Goal: Task Accomplishment & Management: Complete application form

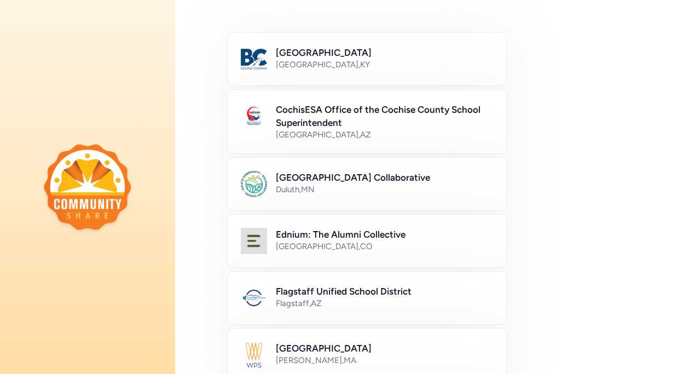
scroll to position [175, 0]
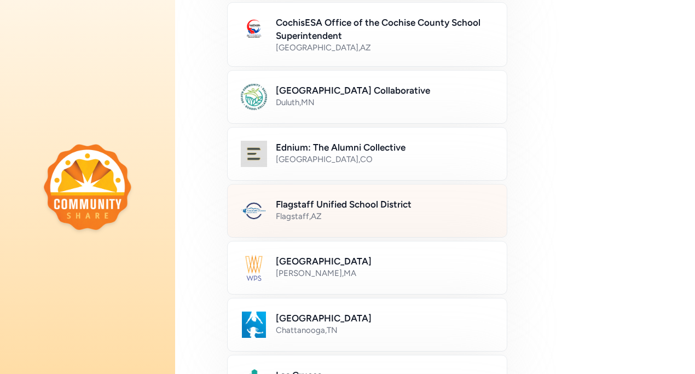
click at [372, 207] on h2 "Flagstaff Unified School District" at bounding box center [385, 204] width 218 height 13
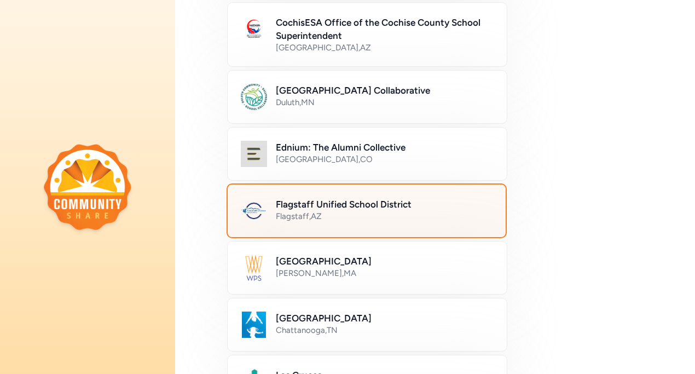
scroll to position [673, 0]
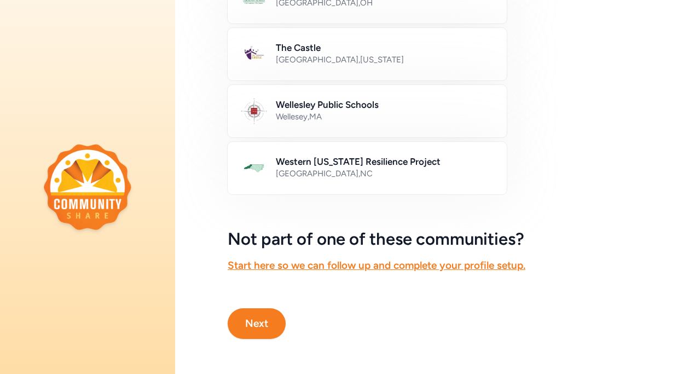
click at [243, 323] on button "Next" at bounding box center [257, 323] width 58 height 31
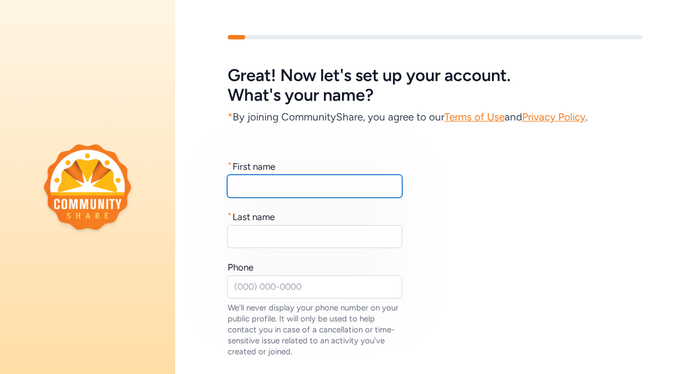
click at [336, 176] on input "text" at bounding box center [314, 186] width 175 height 23
type input "Kaley"
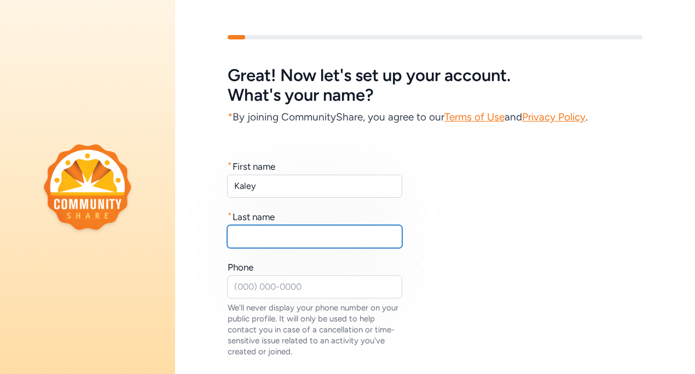
click at [306, 246] on input "text" at bounding box center [314, 236] width 175 height 23
type input "[PERSON_NAME]"
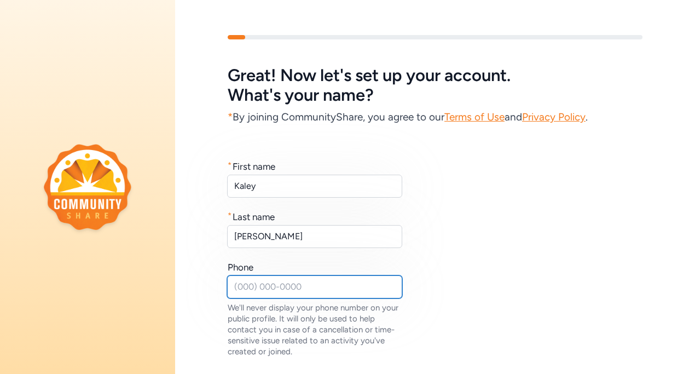
click at [302, 282] on input "text" at bounding box center [314, 286] width 175 height 23
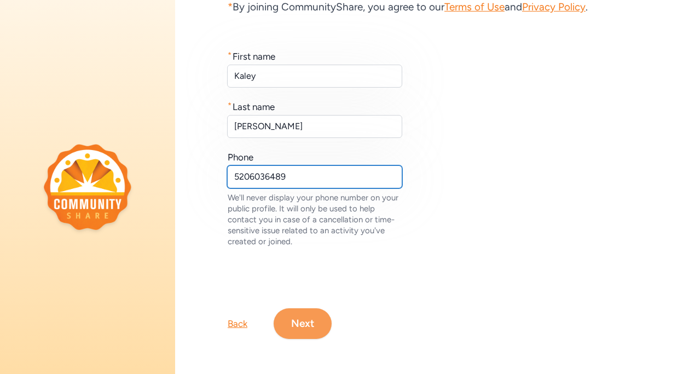
type input "5206036489"
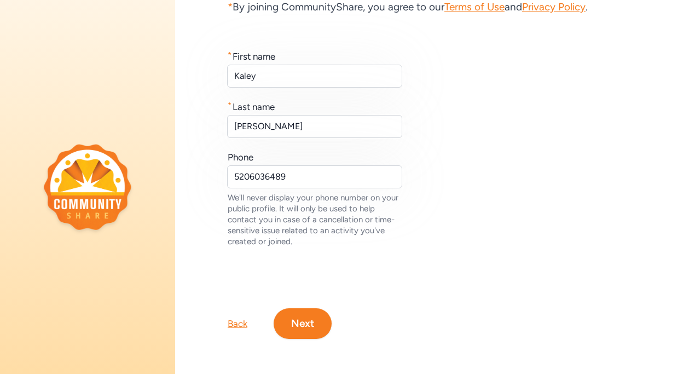
click at [312, 335] on button "Next" at bounding box center [303, 323] width 58 height 31
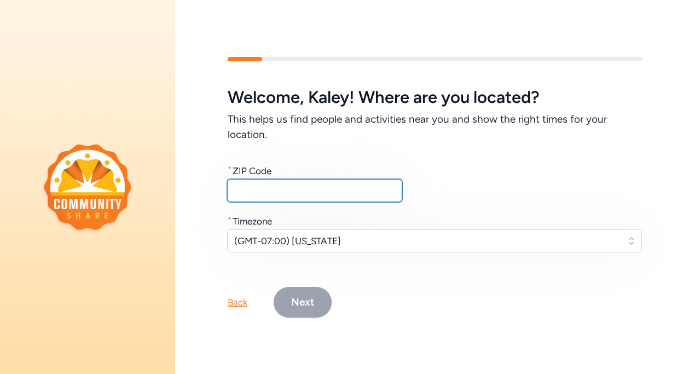
click at [333, 186] on input "text" at bounding box center [314, 190] width 175 height 23
type input "86001"
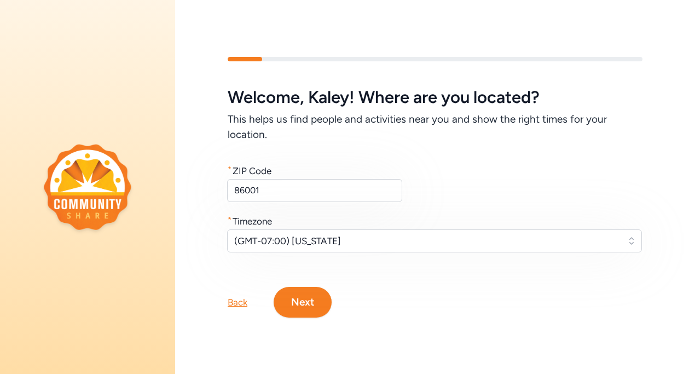
click at [319, 302] on button "Next" at bounding box center [303, 302] width 58 height 31
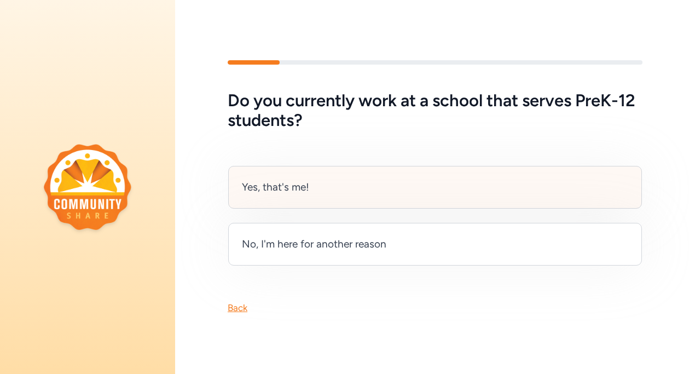
click at [415, 182] on div "Yes, that's me!" at bounding box center [435, 187] width 414 height 43
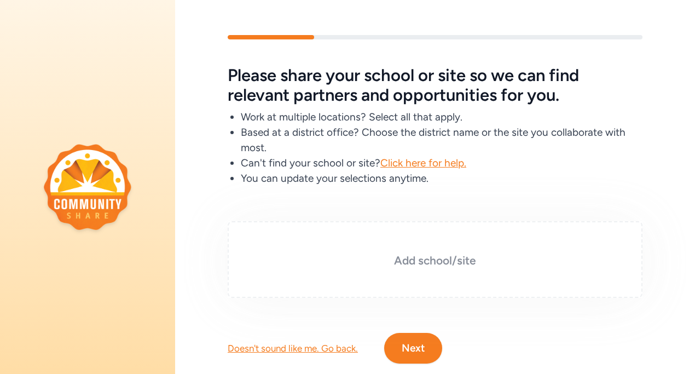
click at [467, 258] on h3 "Add school/site" at bounding box center [435, 260] width 360 height 15
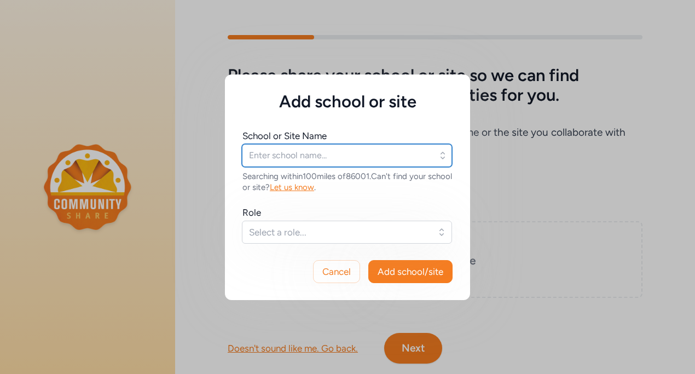
click at [395, 154] on input "text" at bounding box center [347, 155] width 210 height 23
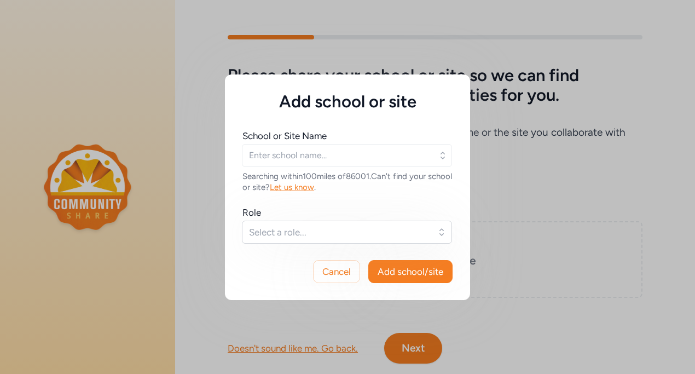
click at [443, 157] on icon "button" at bounding box center [443, 155] width 4 height 7
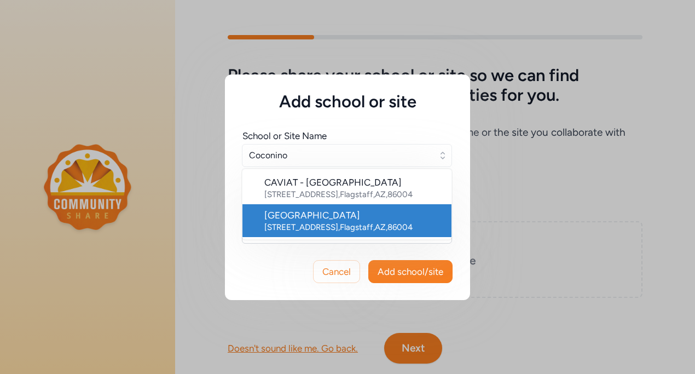
click at [357, 227] on div "[STREET_ADDRESS]" at bounding box center [353, 227] width 178 height 11
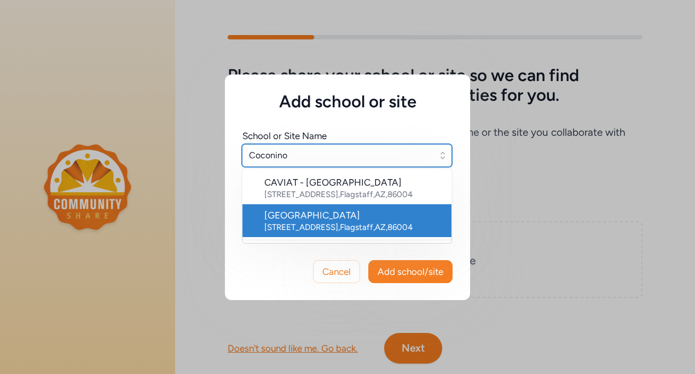
type input "[GEOGRAPHIC_DATA]"
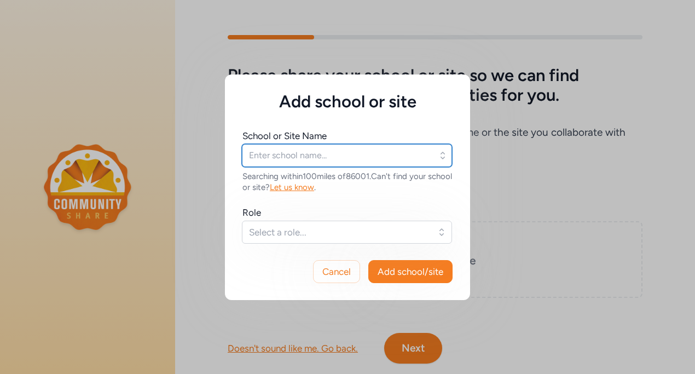
type input "[GEOGRAPHIC_DATA]"
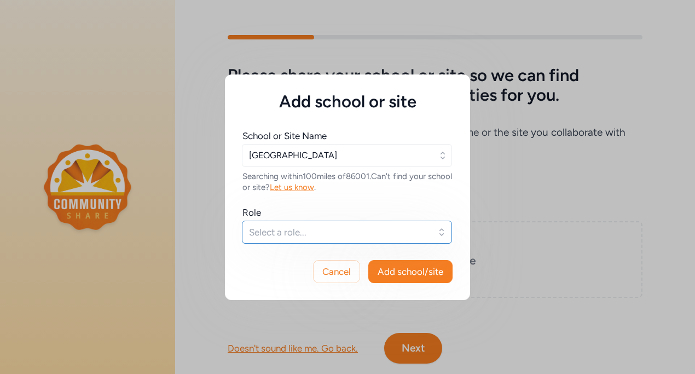
click at [344, 228] on span "Select a role..." at bounding box center [339, 232] width 181 height 13
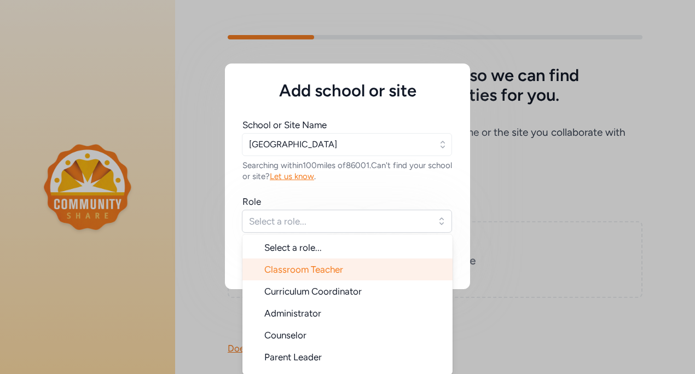
click at [340, 268] on span "Classroom Teacher" at bounding box center [303, 269] width 79 height 11
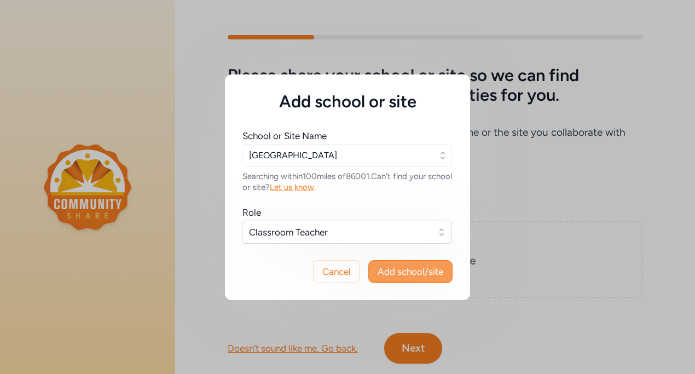
click at [406, 273] on span "Add school/site" at bounding box center [411, 271] width 66 height 13
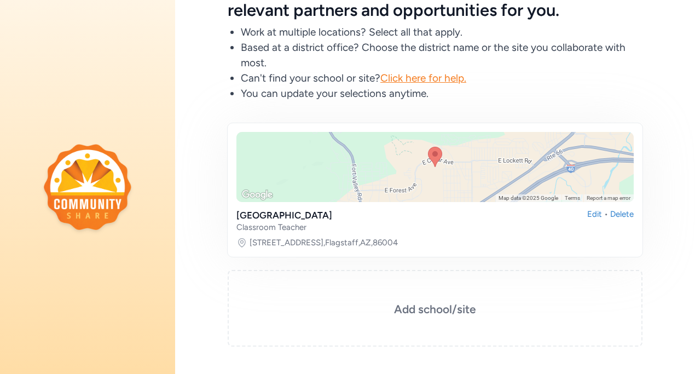
scroll to position [158, 0]
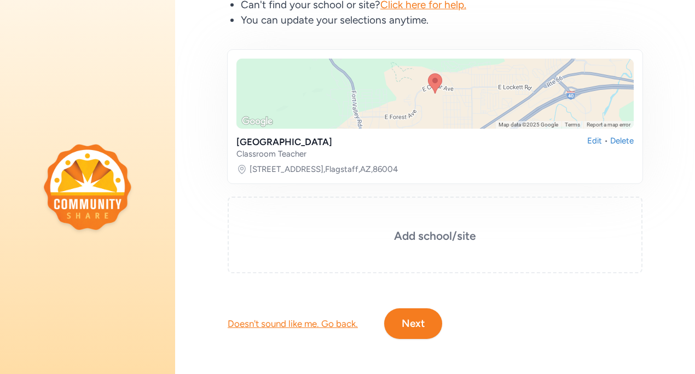
click at [413, 321] on button "Next" at bounding box center [413, 323] width 58 height 31
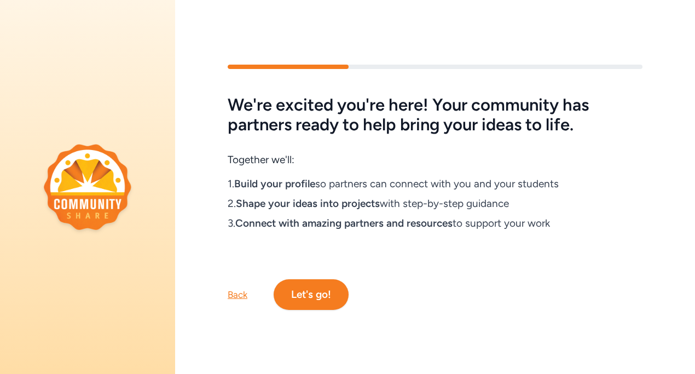
click at [334, 295] on button "Let's go!" at bounding box center [311, 294] width 75 height 31
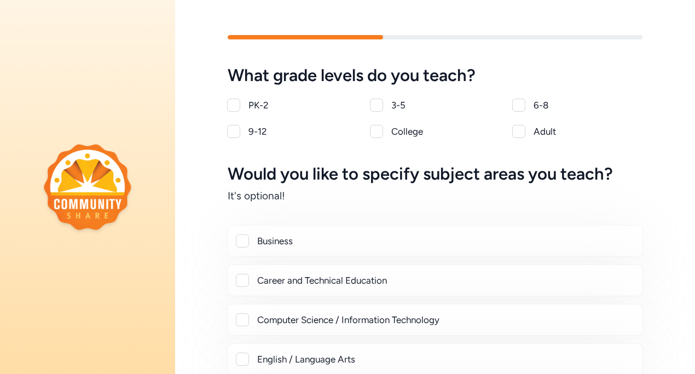
click at [234, 132] on div at bounding box center [233, 131] width 13 height 13
checkbox input "true"
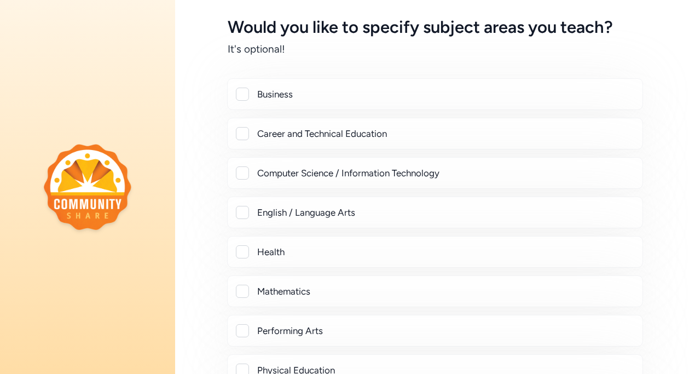
scroll to position [149, 0]
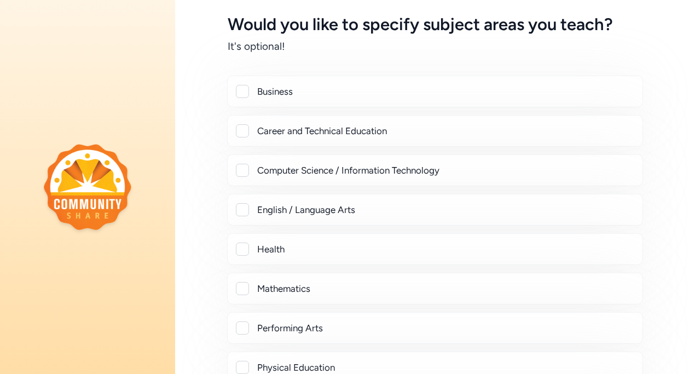
click at [243, 207] on div at bounding box center [242, 209] width 13 height 13
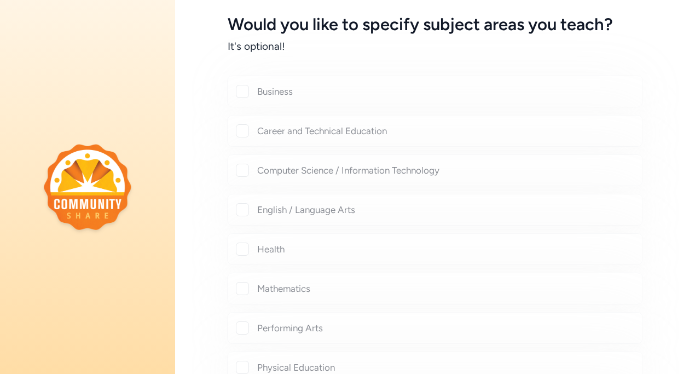
checkbox input "true"
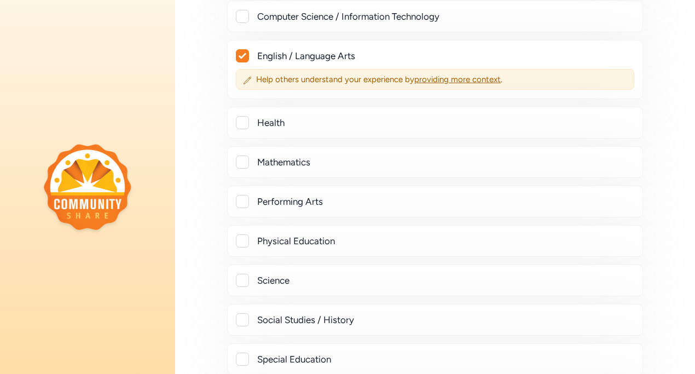
scroll to position [510, 0]
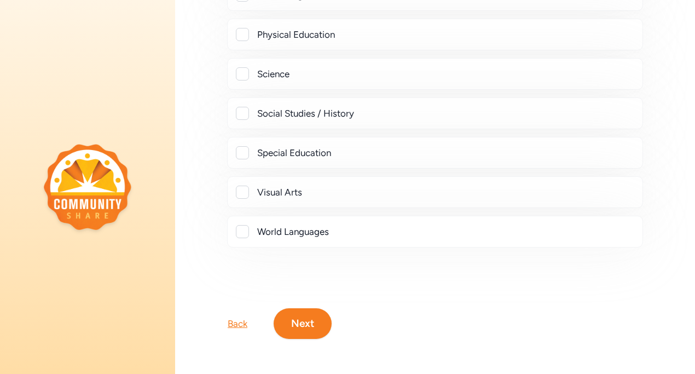
click at [301, 321] on button "Next" at bounding box center [303, 323] width 58 height 31
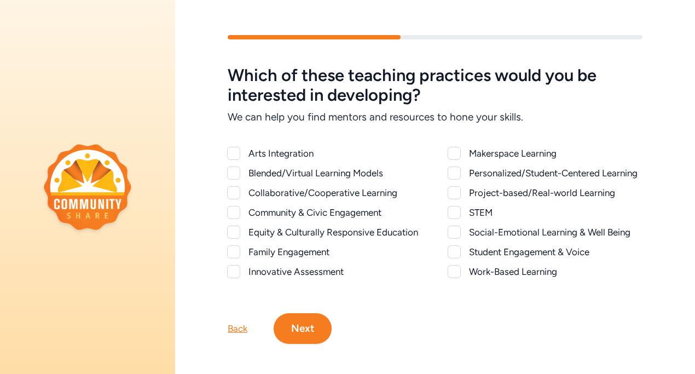
scroll to position [5, 0]
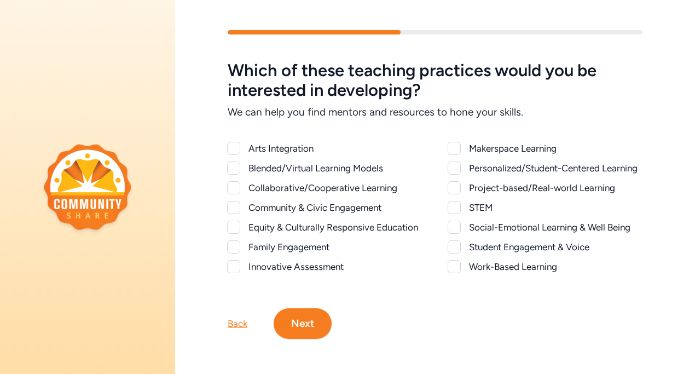
click at [230, 150] on div at bounding box center [233, 148] width 13 height 13
checkbox input "true"
click at [231, 189] on div at bounding box center [233, 187] width 13 height 13
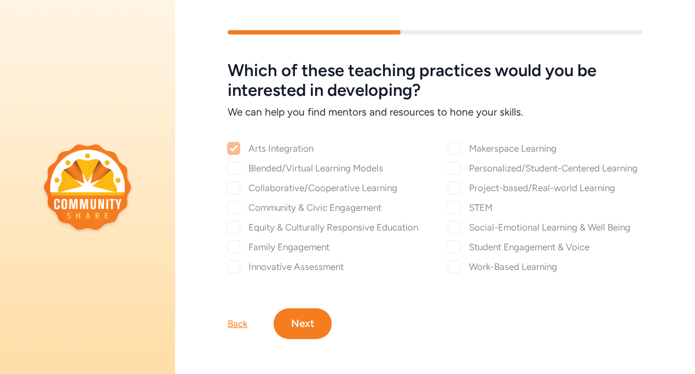
checkbox input "true"
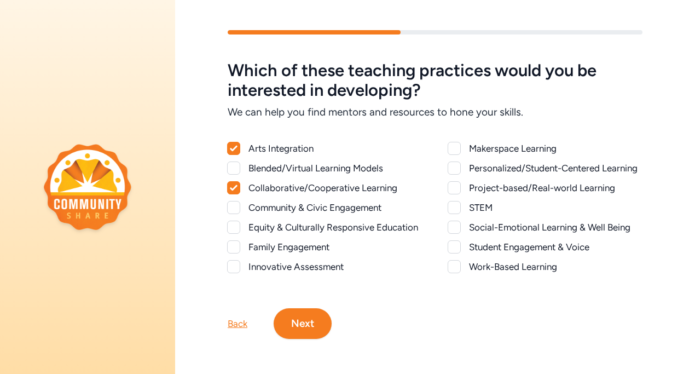
click at [235, 206] on div at bounding box center [233, 207] width 13 height 13
checkbox input "true"
click at [237, 226] on div at bounding box center [233, 227] width 13 height 13
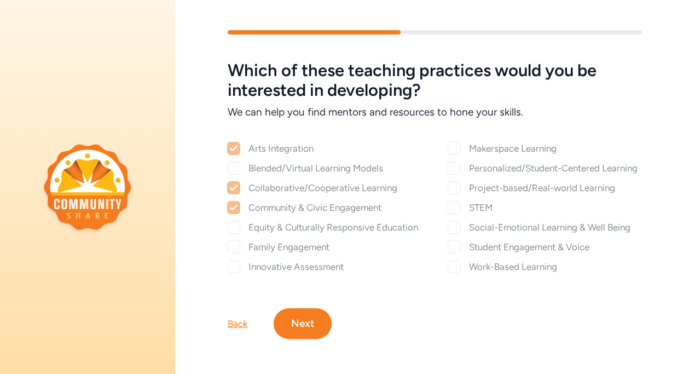
checkbox input "true"
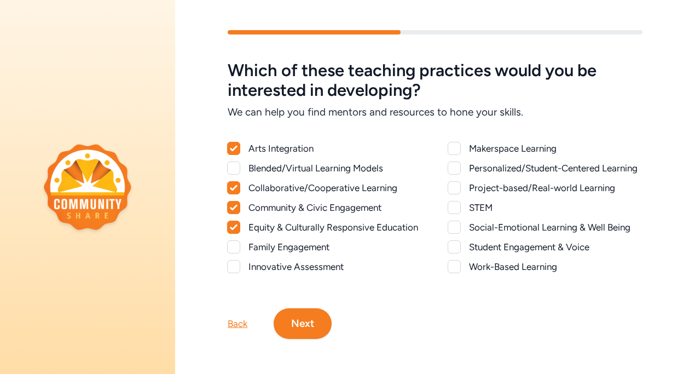
click at [233, 246] on div at bounding box center [233, 246] width 13 height 13
checkbox input "true"
click at [456, 149] on div at bounding box center [454, 148] width 13 height 13
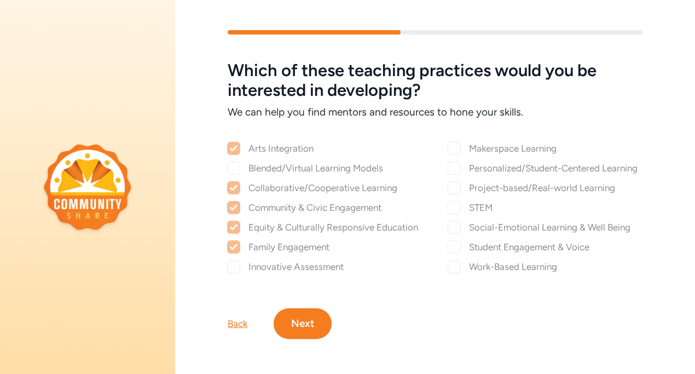
checkbox input "true"
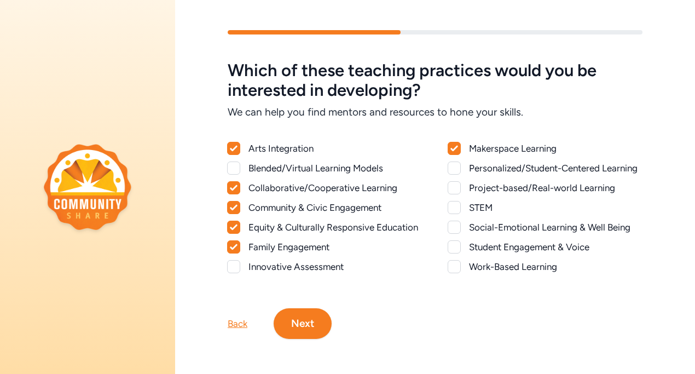
click at [452, 169] on div at bounding box center [454, 168] width 13 height 13
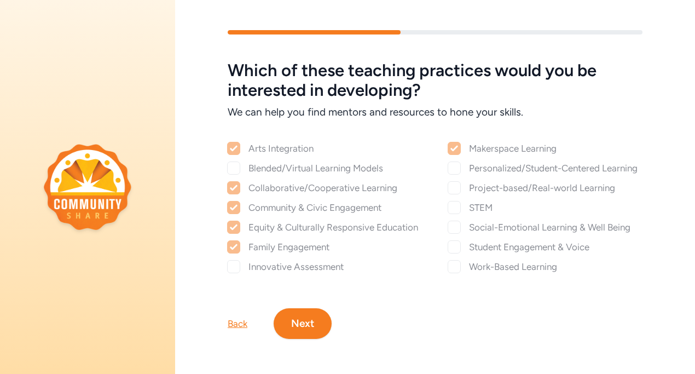
checkbox input "true"
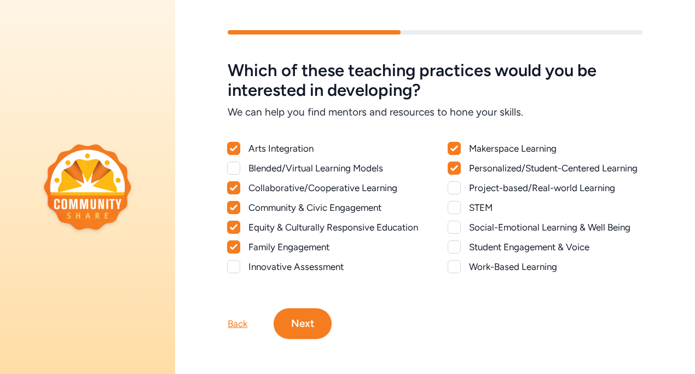
click at [451, 188] on div at bounding box center [454, 187] width 13 height 13
checkbox input "true"
click at [454, 229] on div at bounding box center [454, 227] width 13 height 13
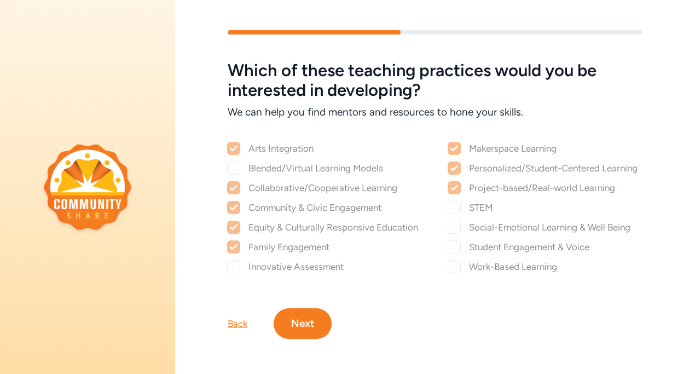
checkbox input "true"
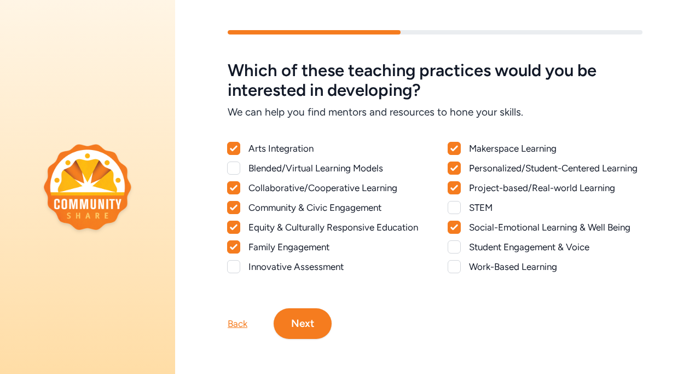
click at [455, 244] on div at bounding box center [454, 246] width 13 height 13
checkbox input "true"
click at [454, 264] on div at bounding box center [454, 266] width 13 height 13
checkbox input "true"
click at [231, 267] on div at bounding box center [233, 266] width 13 height 13
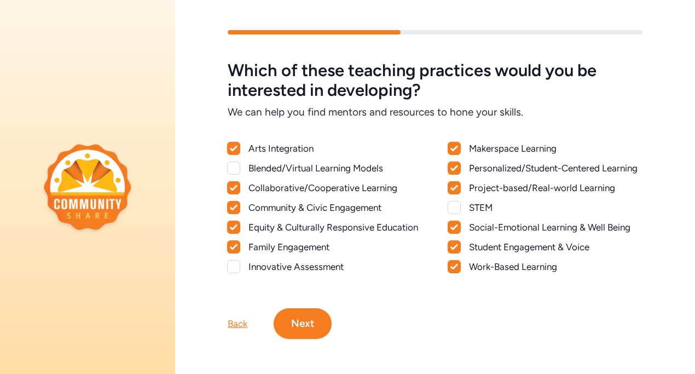
checkbox input "true"
click at [231, 167] on div at bounding box center [233, 168] width 13 height 13
checkbox input "true"
click at [293, 318] on button "Next" at bounding box center [303, 323] width 58 height 31
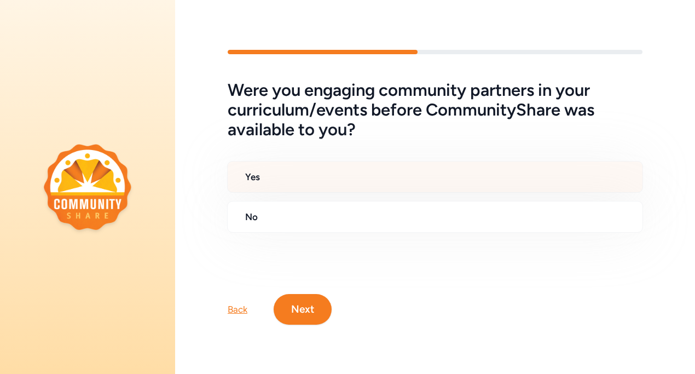
click at [368, 175] on h2 "Yes" at bounding box center [439, 176] width 389 height 13
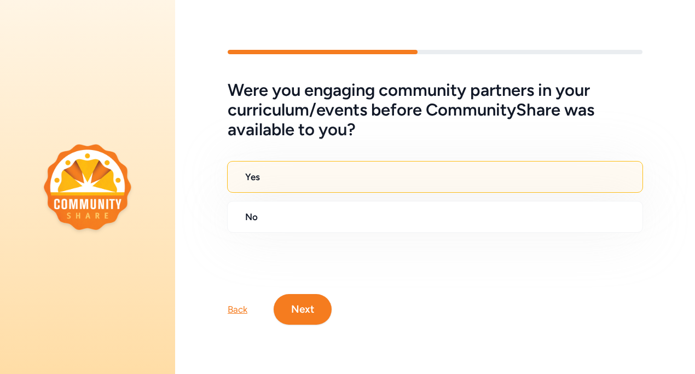
click at [301, 305] on button "Next" at bounding box center [303, 309] width 58 height 31
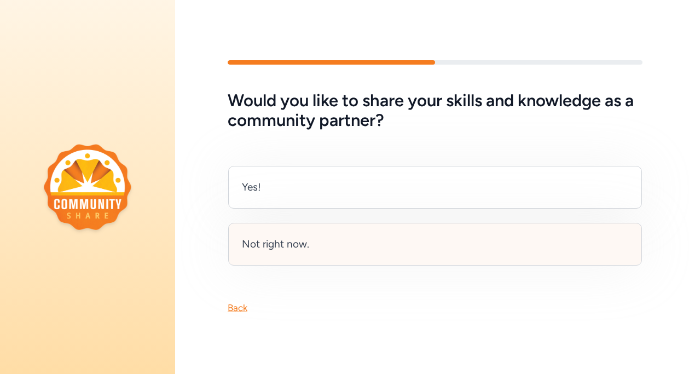
click at [347, 238] on div "Not right now." at bounding box center [435, 244] width 414 height 43
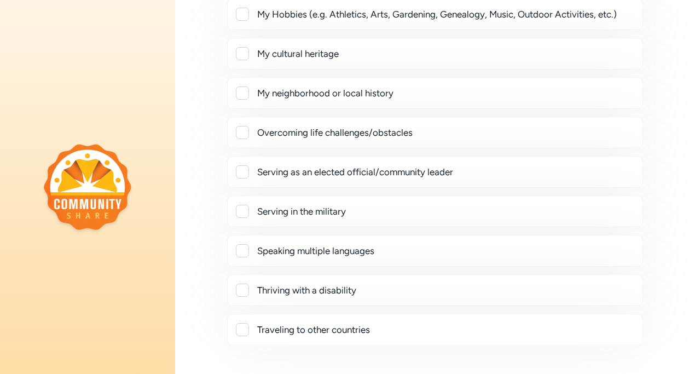
scroll to position [276, 0]
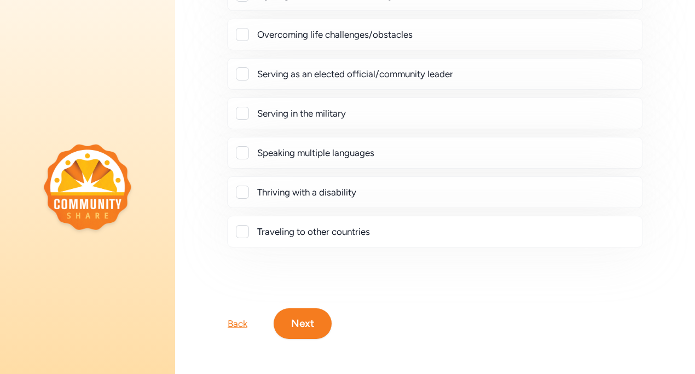
click at [350, 238] on div "Traveling to other countries" at bounding box center [435, 232] width 416 height 32
click at [242, 227] on div at bounding box center [242, 231] width 13 height 13
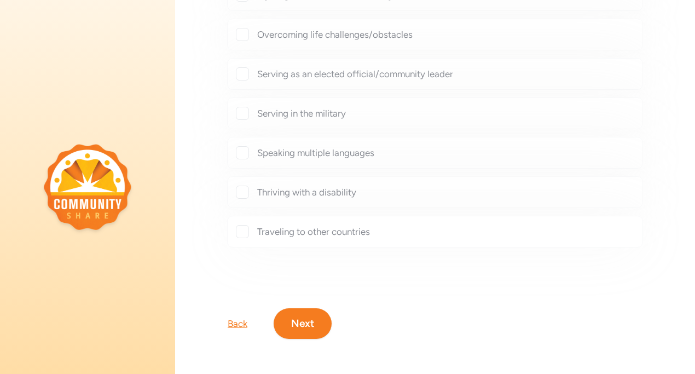
checkbox input "true"
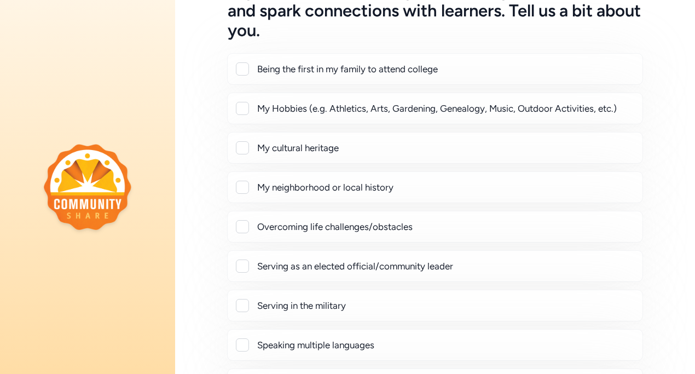
click at [244, 229] on div at bounding box center [242, 226] width 13 height 13
checkbox input "true"
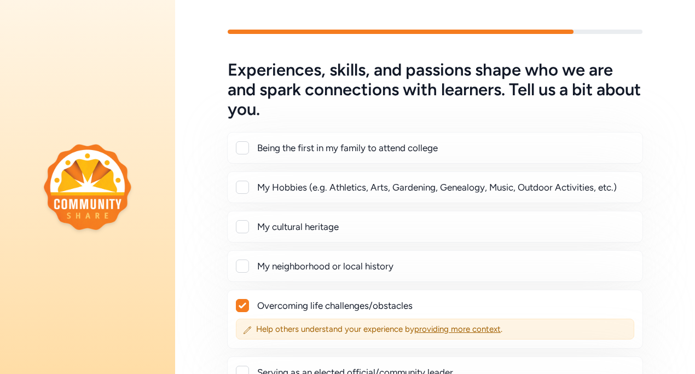
scroll to position [0, 0]
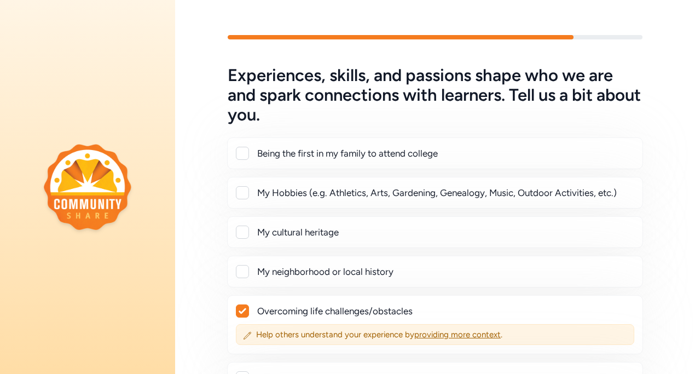
click at [241, 195] on div at bounding box center [242, 192] width 13 height 13
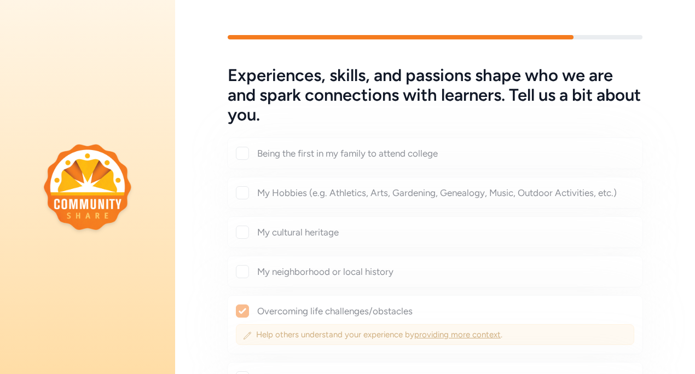
checkbox input "true"
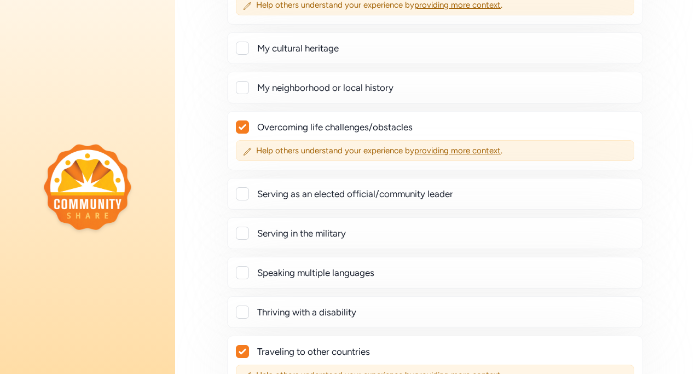
scroll to position [359, 0]
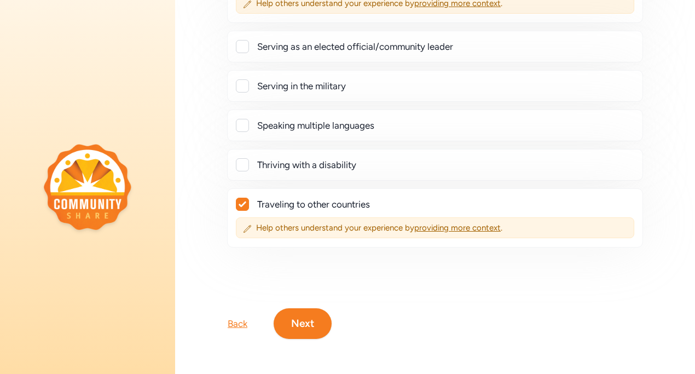
click at [312, 318] on button "Next" at bounding box center [303, 323] width 58 height 31
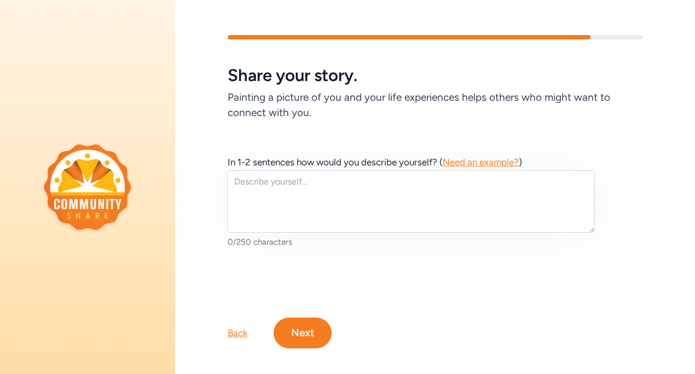
click at [316, 327] on button "Next" at bounding box center [303, 333] width 58 height 31
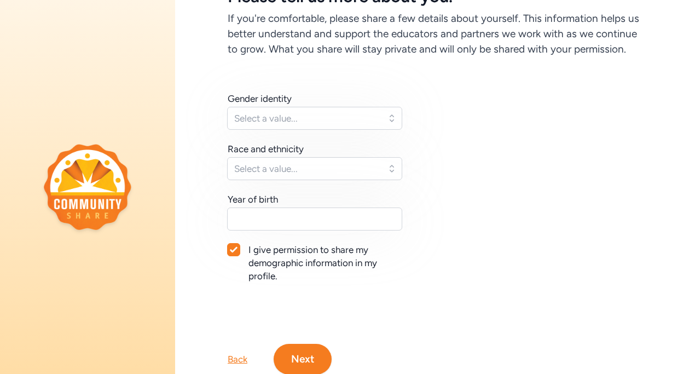
scroll to position [82, 0]
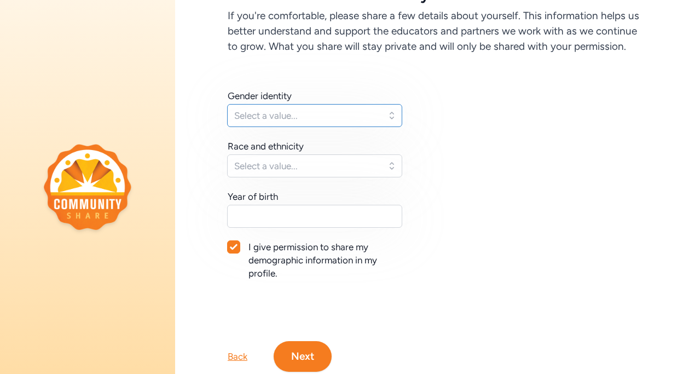
click at [388, 122] on button "Select a value..." at bounding box center [314, 115] width 175 height 23
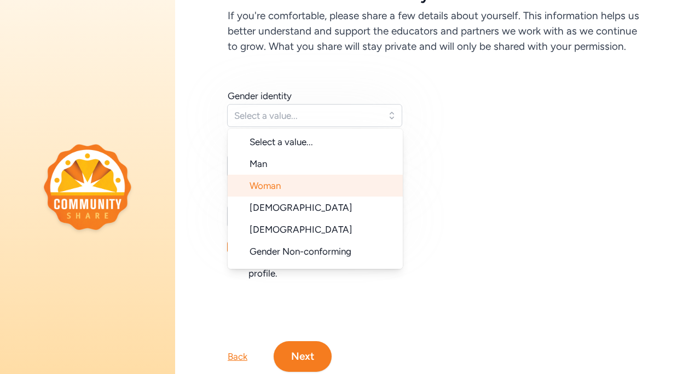
click at [320, 183] on li "Woman" at bounding box center [315, 186] width 175 height 22
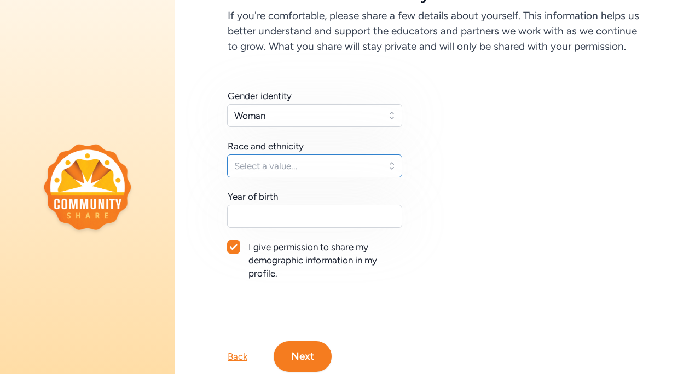
click at [339, 162] on span "Select a value..." at bounding box center [307, 165] width 146 height 13
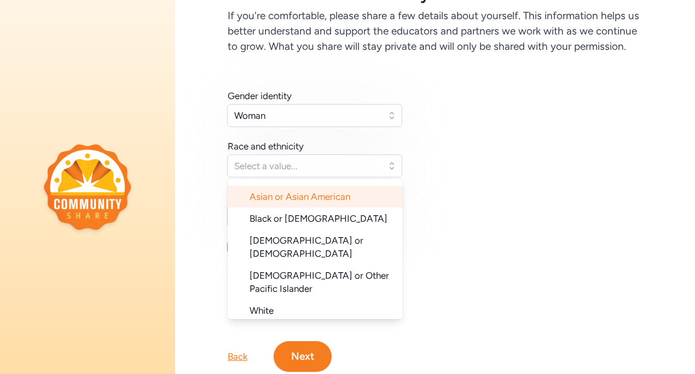
scroll to position [68, 0]
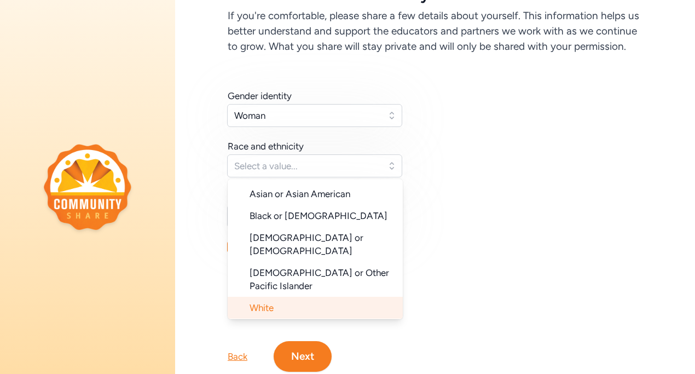
click at [312, 297] on li "White" at bounding box center [315, 308] width 175 height 22
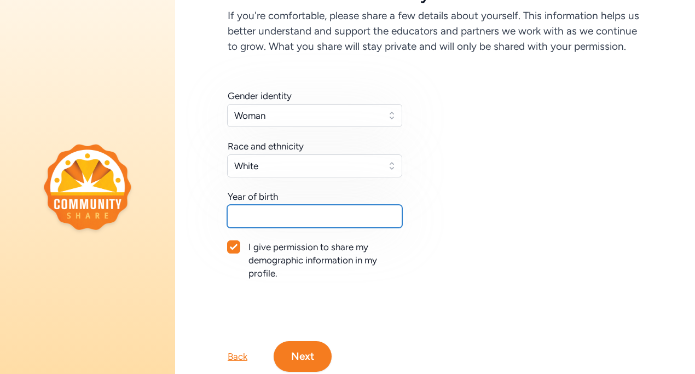
click at [326, 214] on input "text" at bounding box center [314, 216] width 175 height 23
type input "2003"
click at [237, 247] on icon at bounding box center [234, 247] width 8 height 7
checkbox input "false"
click at [304, 353] on button "Next" at bounding box center [303, 356] width 58 height 31
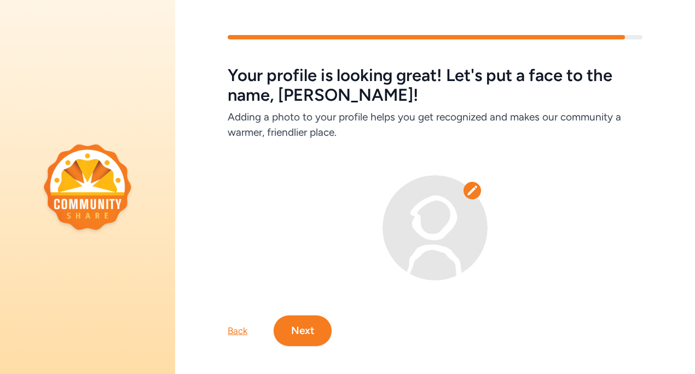
click at [308, 324] on button "Next" at bounding box center [303, 330] width 58 height 31
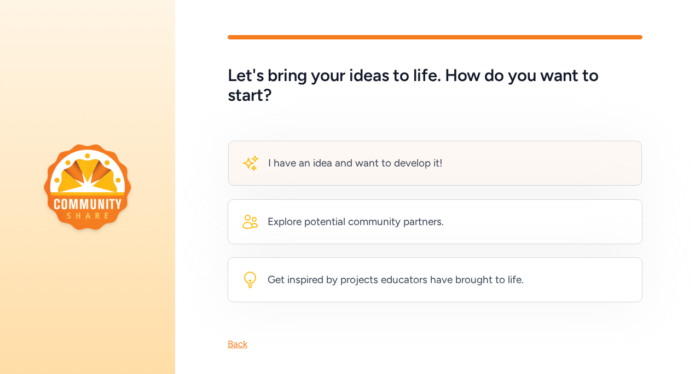
scroll to position [11, 0]
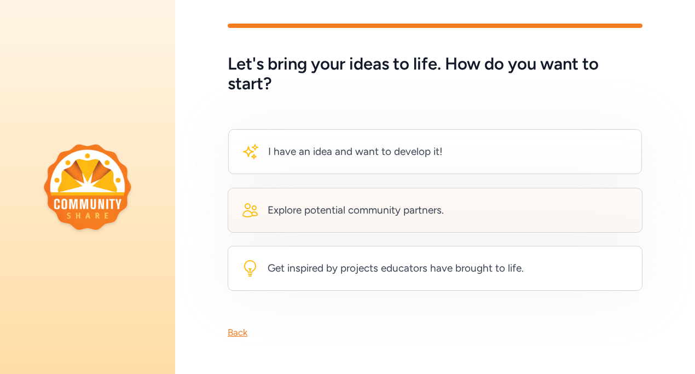
click at [413, 214] on div "Explore potential community partners." at bounding box center [356, 210] width 176 height 15
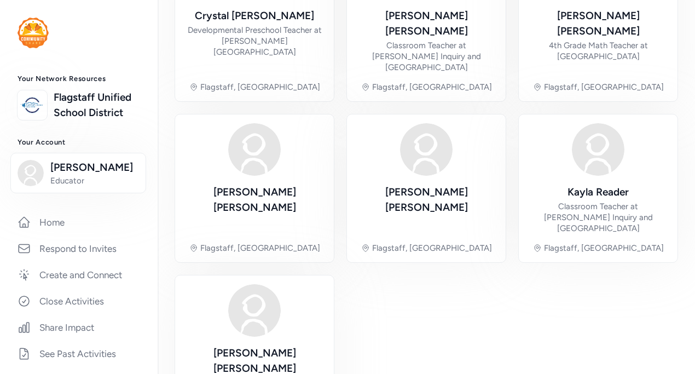
scroll to position [745, 0]
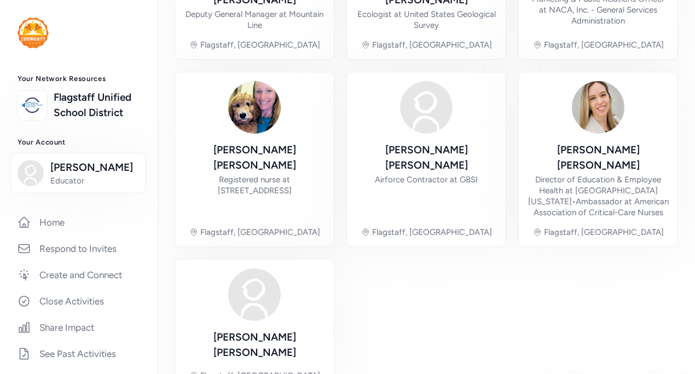
scroll to position [713, 0]
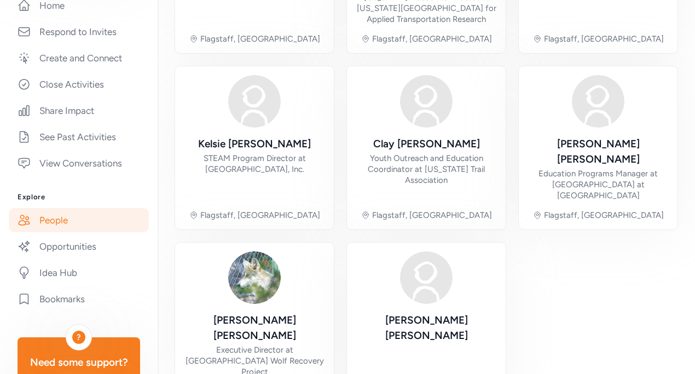
scroll to position [297, 0]
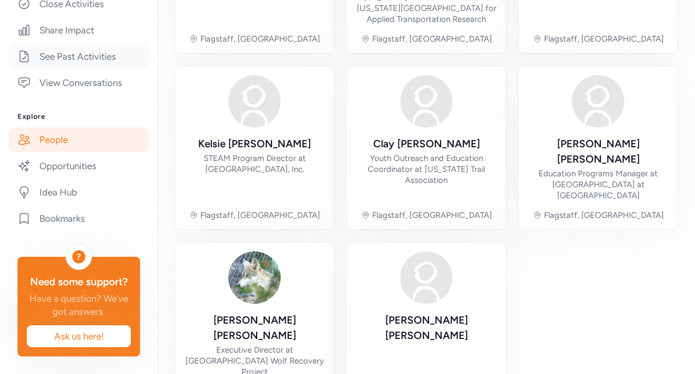
click at [95, 64] on link "See Past Activities" at bounding box center [79, 56] width 140 height 24
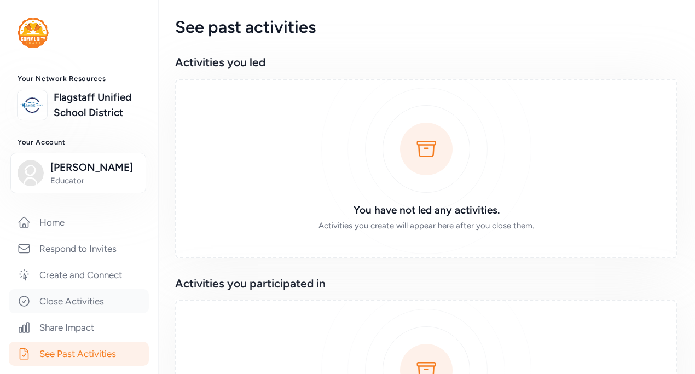
click at [95, 296] on link "Close Activities" at bounding box center [79, 301] width 140 height 24
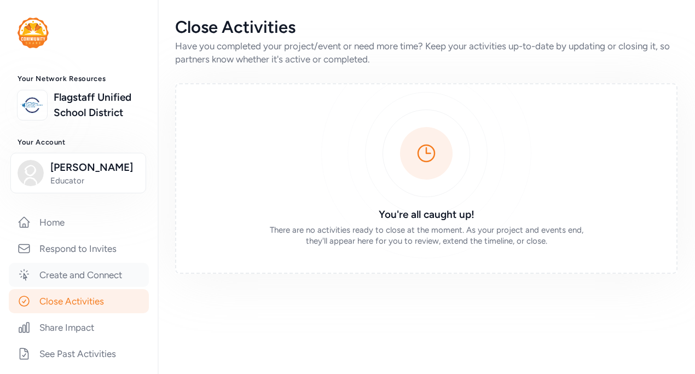
click at [97, 269] on link "Create and Connect" at bounding box center [79, 275] width 140 height 24
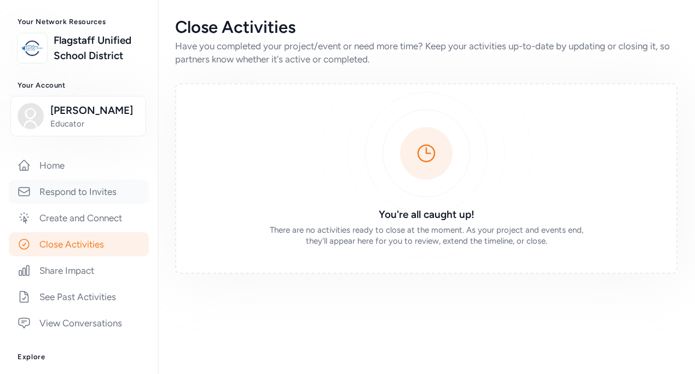
scroll to position [62, 0]
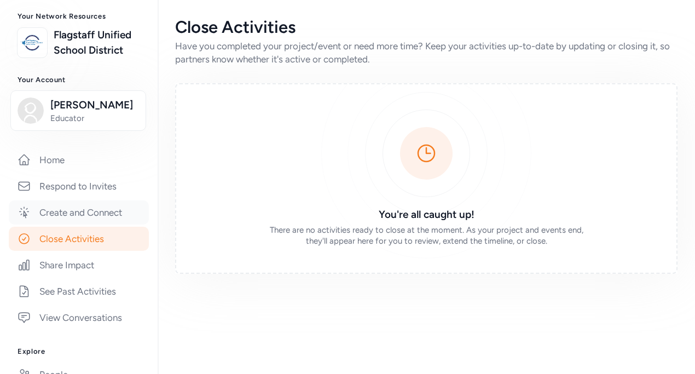
click at [114, 211] on link "Create and Connect" at bounding box center [79, 212] width 140 height 24
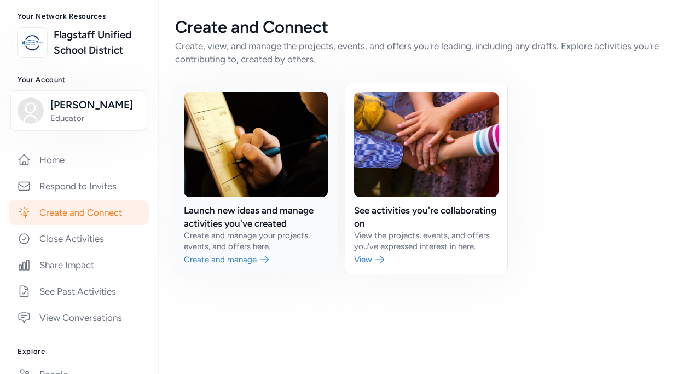
click at [250, 260] on link at bounding box center [256, 178] width 162 height 191
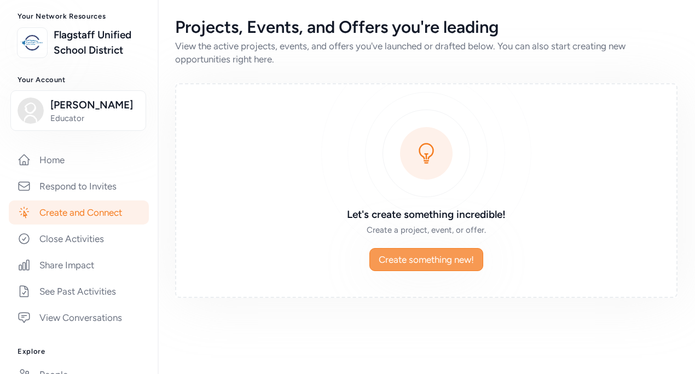
click at [420, 268] on button "Create something new!" at bounding box center [427, 259] width 114 height 23
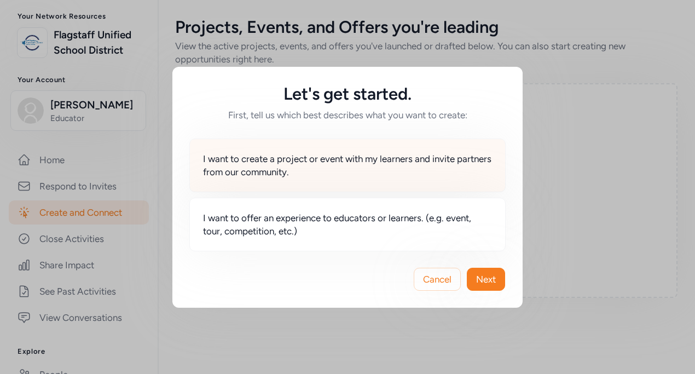
click at [410, 163] on span "I want to create a project or event with my learners and invite partners from o…" at bounding box center [347, 165] width 289 height 26
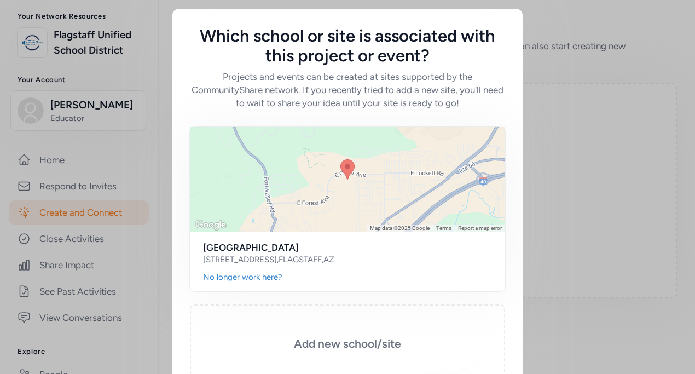
scroll to position [73, 0]
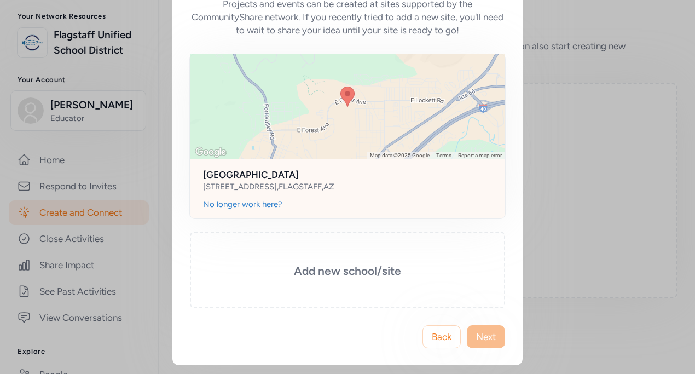
click at [338, 174] on h2 "[GEOGRAPHIC_DATA]" at bounding box center [347, 174] width 289 height 13
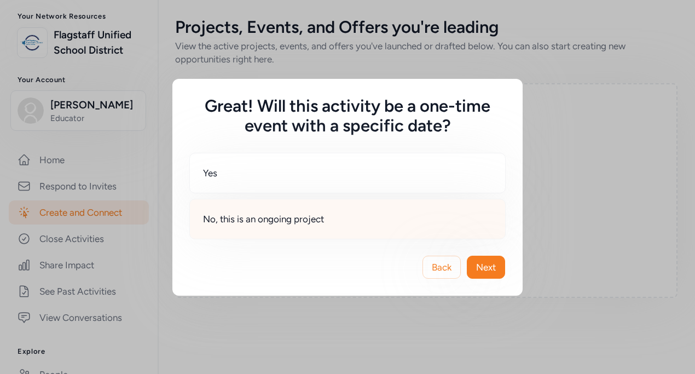
click at [397, 210] on div "No, this is an ongoing project" at bounding box center [347, 219] width 316 height 41
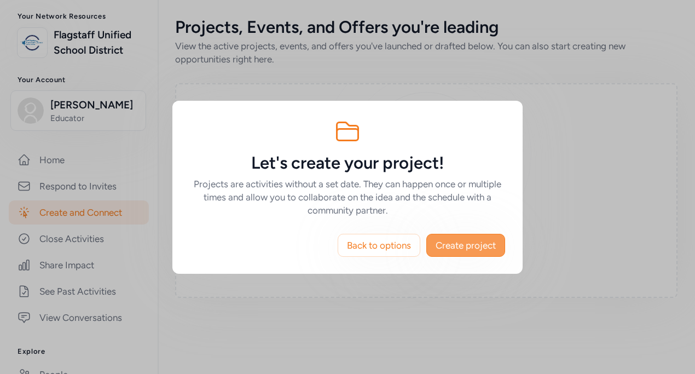
click at [492, 243] on span "Create project" at bounding box center [466, 245] width 60 height 13
